Goal: Check status: Check status

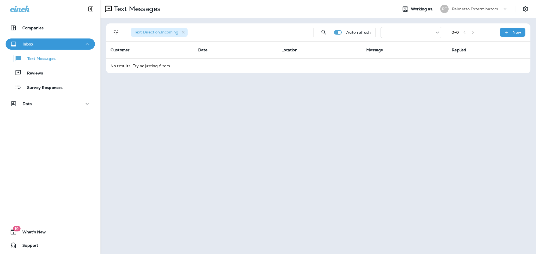
click at [417, 34] on div at bounding box center [411, 32] width 62 height 11
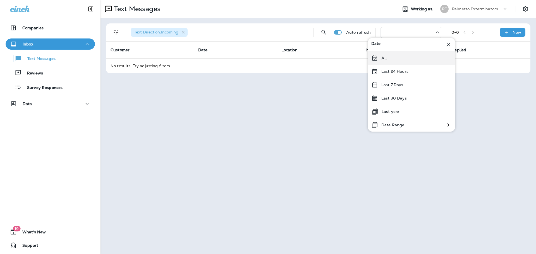
click at [389, 60] on div "All" at bounding box center [411, 57] width 87 height 13
